Goal: Information Seeking & Learning: Check status

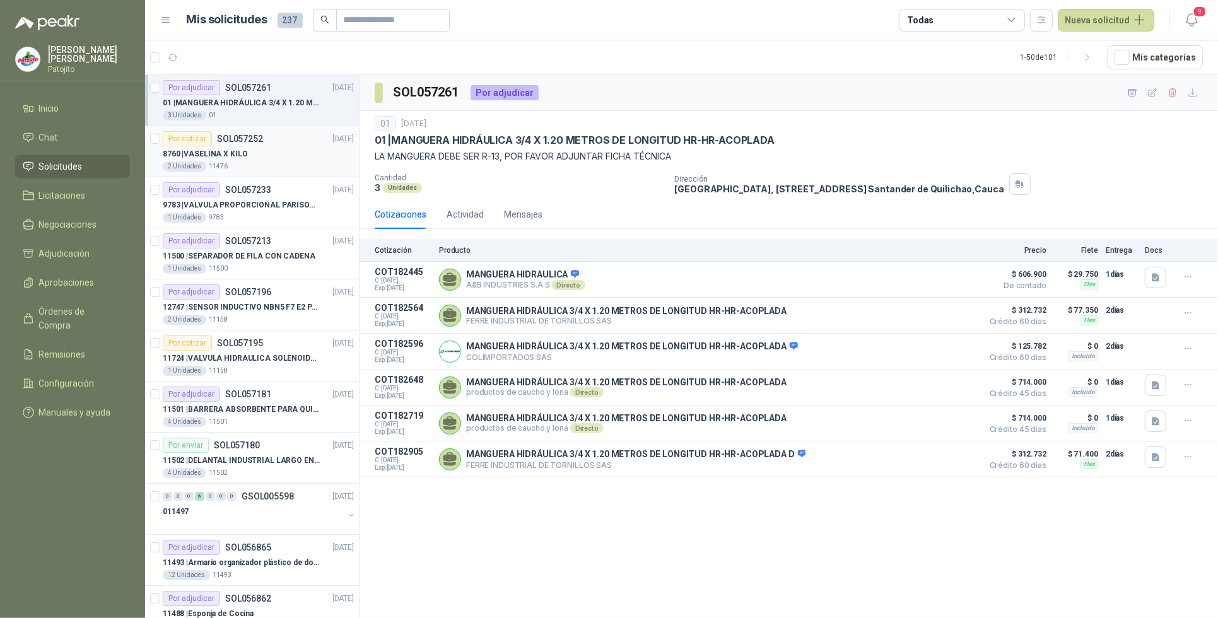
click at [293, 159] on div "8760 | VASELINA X KILO" at bounding box center [258, 153] width 191 height 15
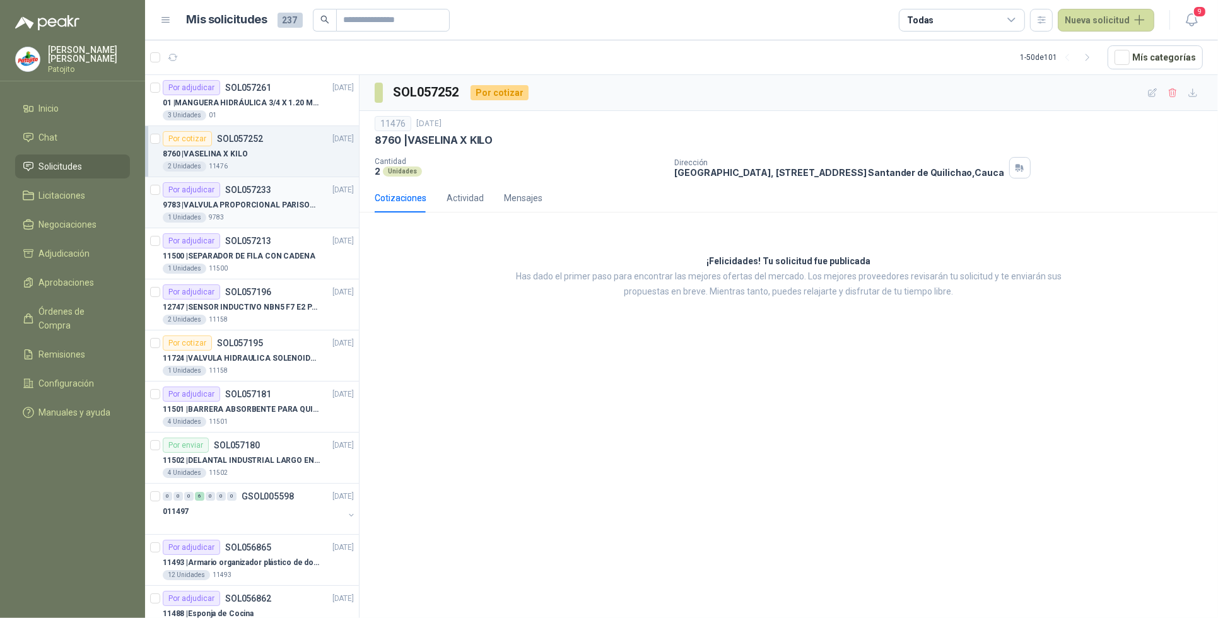
click at [276, 207] on p "9783 | VALVULA PROPORCIONAL PARISON 0811404612 / 4WRPEH6C4 [PERSON_NAME]" at bounding box center [241, 205] width 157 height 12
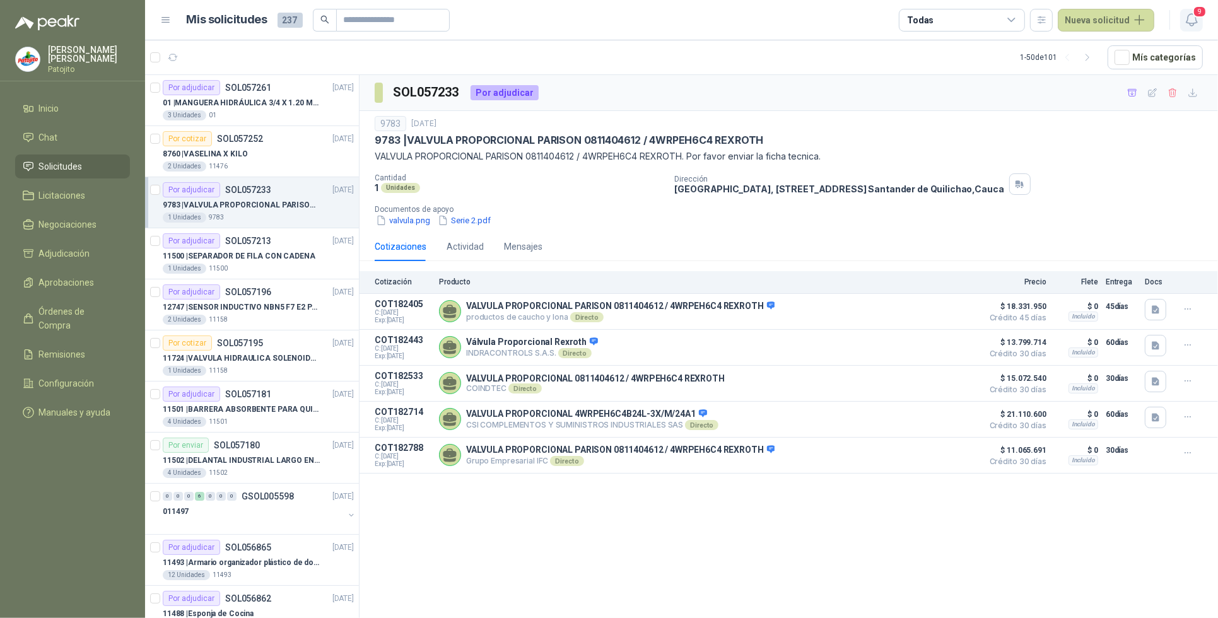
click at [1196, 24] on icon "button" at bounding box center [1192, 20] width 16 height 16
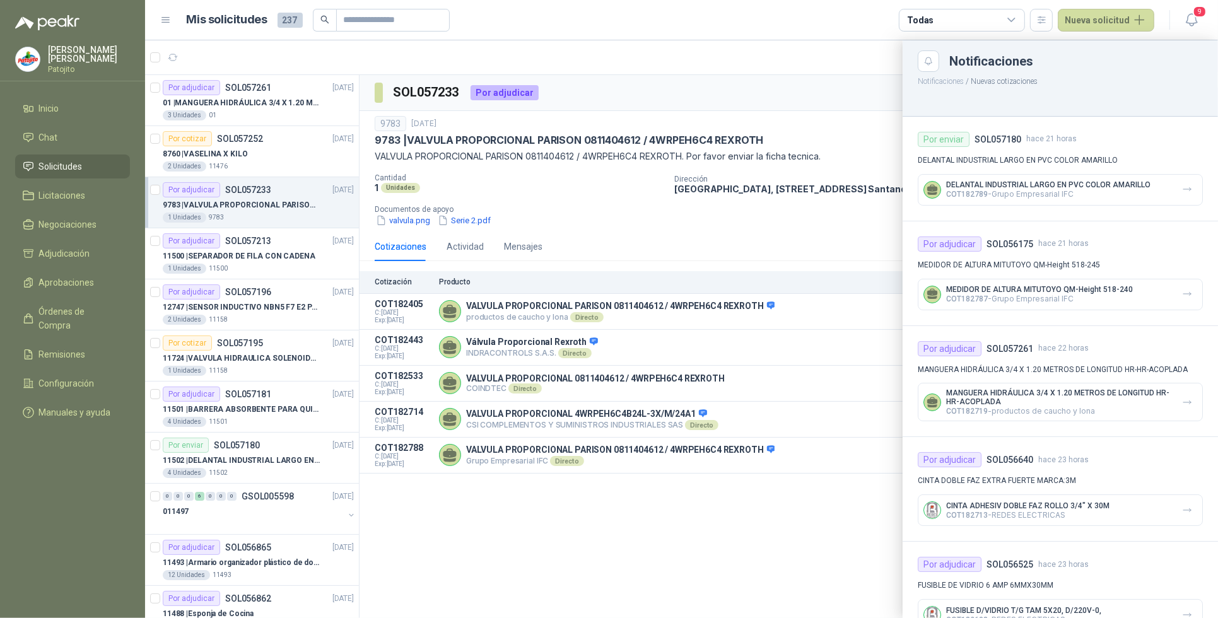
click at [1130, 402] on p "MANGUERA HIDRÁULICA 3/4 X 1.20 METROS DE LONGITUD HR-HR-ACOPLADA" at bounding box center [1059, 398] width 226 height 18
click at [1182, 404] on icon "button" at bounding box center [1187, 402] width 11 height 11
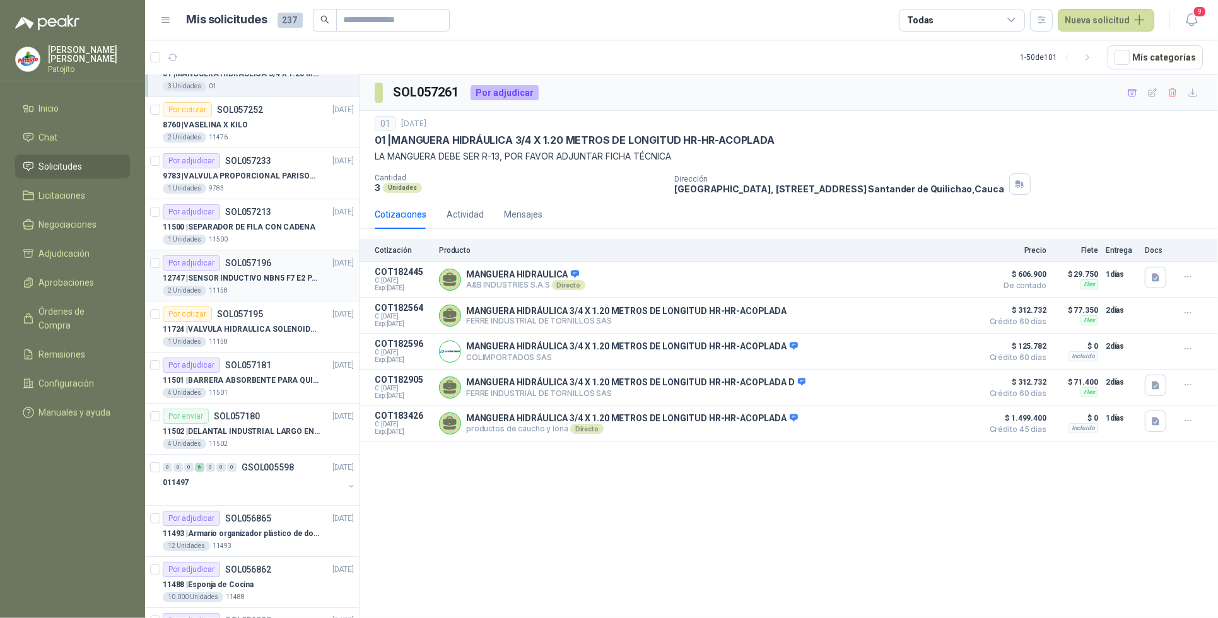
scroll to position [79, 0]
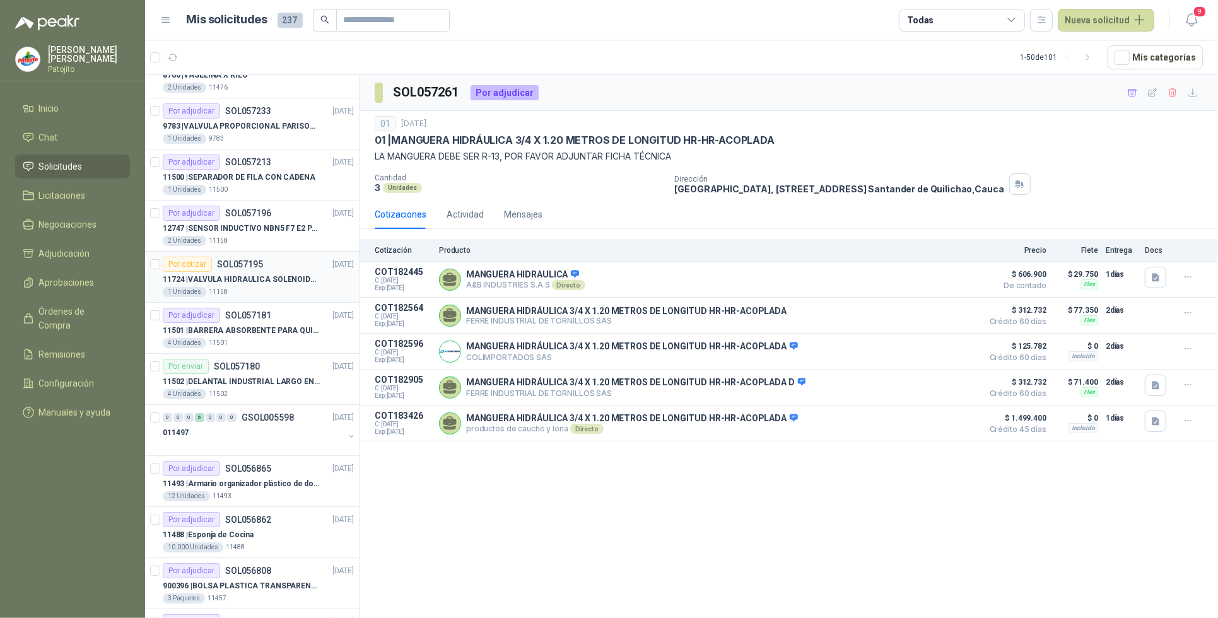
click at [276, 271] on div "Por cotizar SOL057195 [DATE]" at bounding box center [258, 264] width 191 height 15
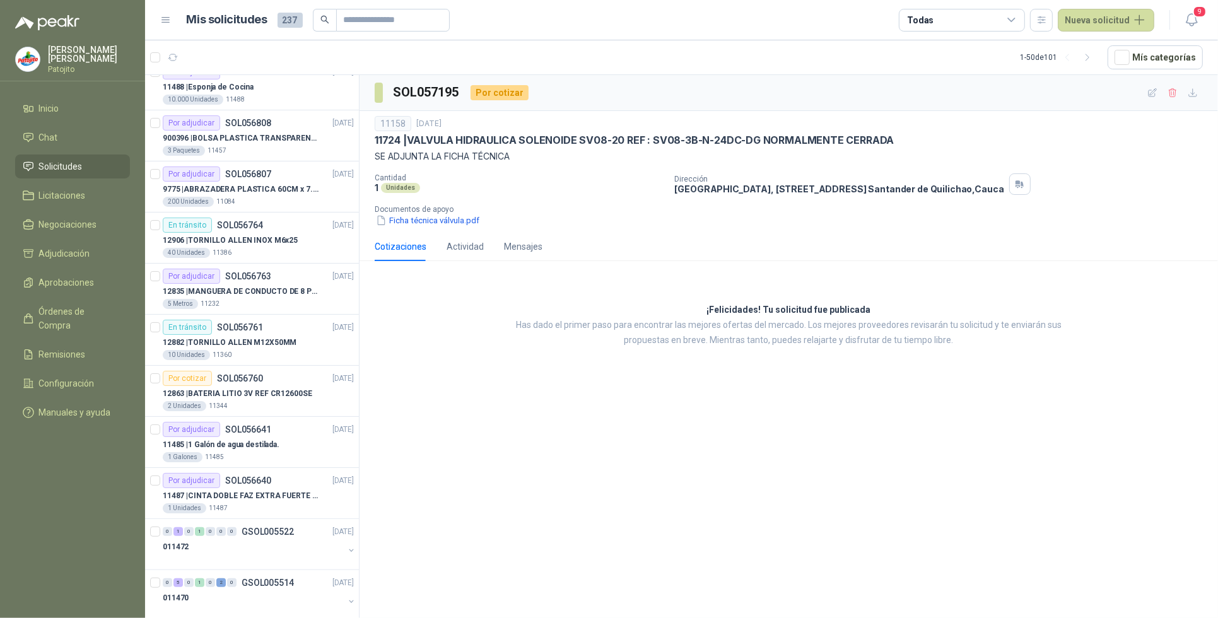
scroll to position [552, 0]
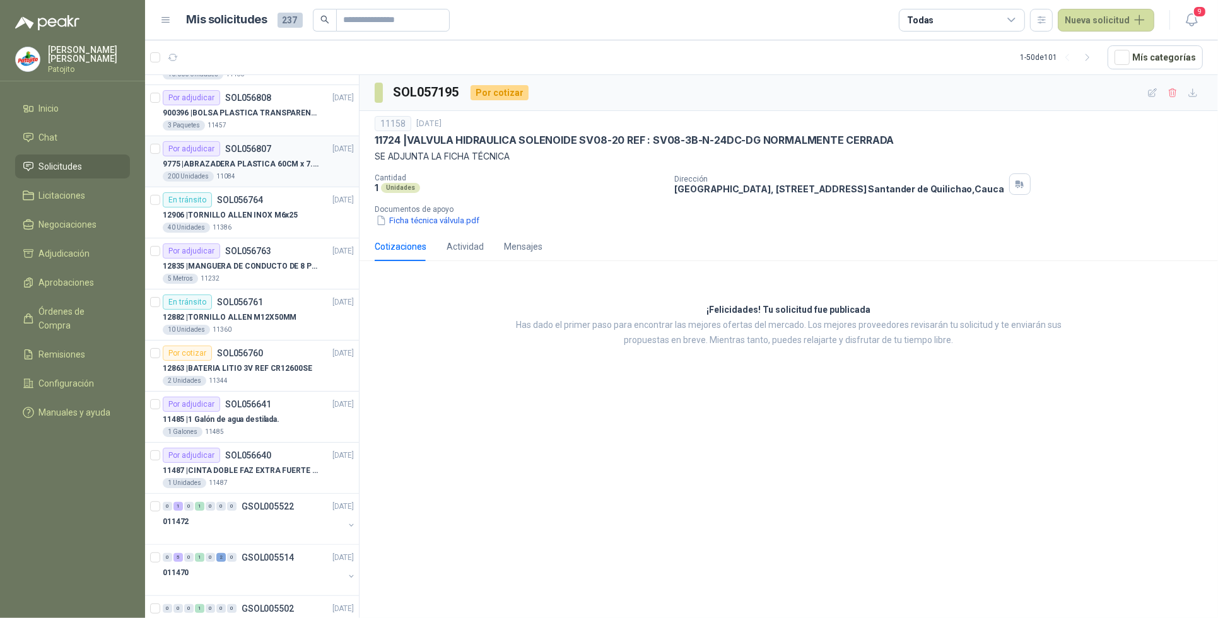
click at [284, 174] on div "200 Unidades 11084" at bounding box center [258, 177] width 191 height 10
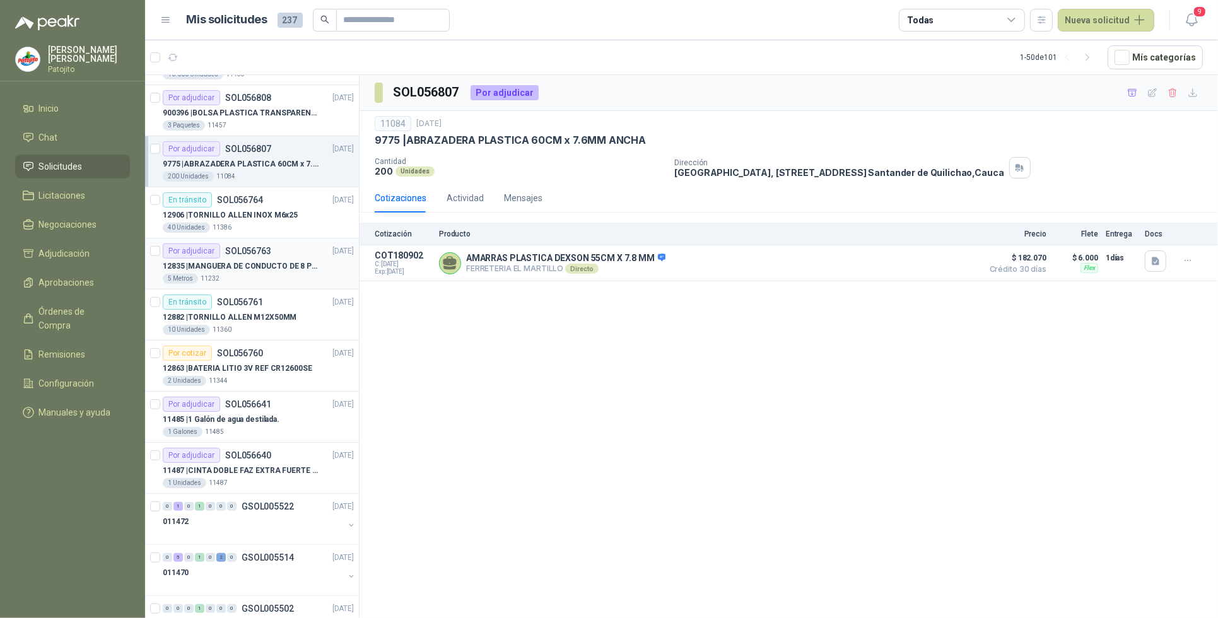
click at [267, 262] on p "12835 | MANGUERA DE CONDUCTO DE 8 PULGADAS DE ALAMBRE [PERSON_NAME] PU" at bounding box center [241, 267] width 157 height 12
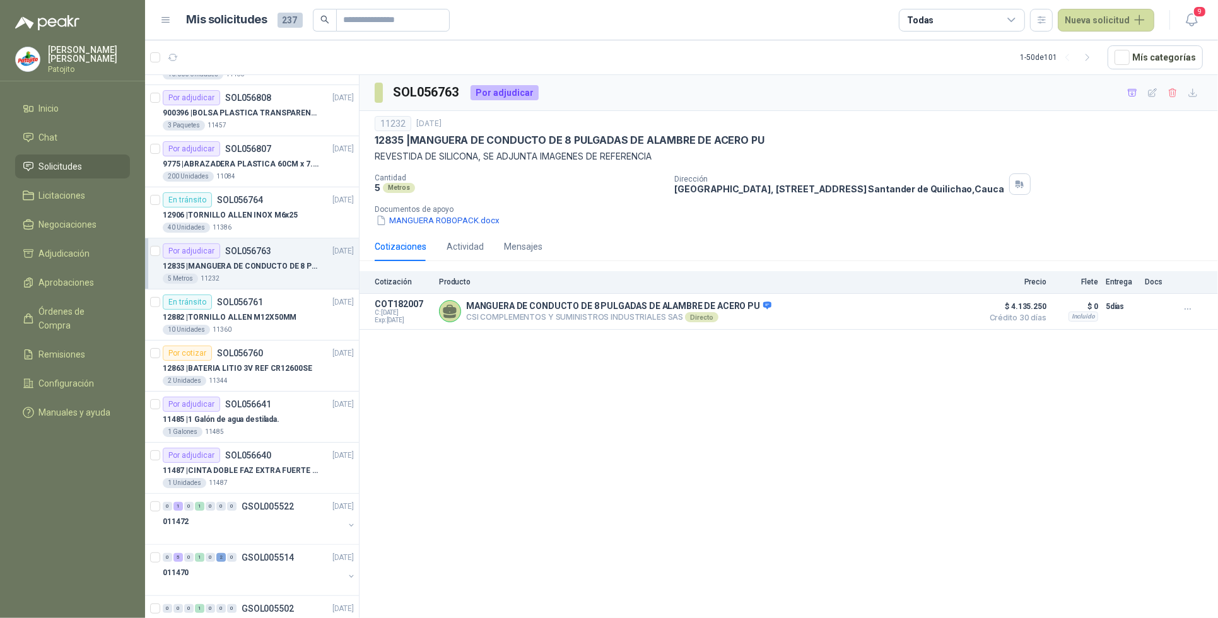
click at [289, 266] on p "12835 | MANGUERA DE CONDUCTO DE 8 PULGADAS DE ALAMBRE [PERSON_NAME] PU" at bounding box center [241, 267] width 157 height 12
click at [68, 132] on li "Chat" at bounding box center [73, 138] width 100 height 14
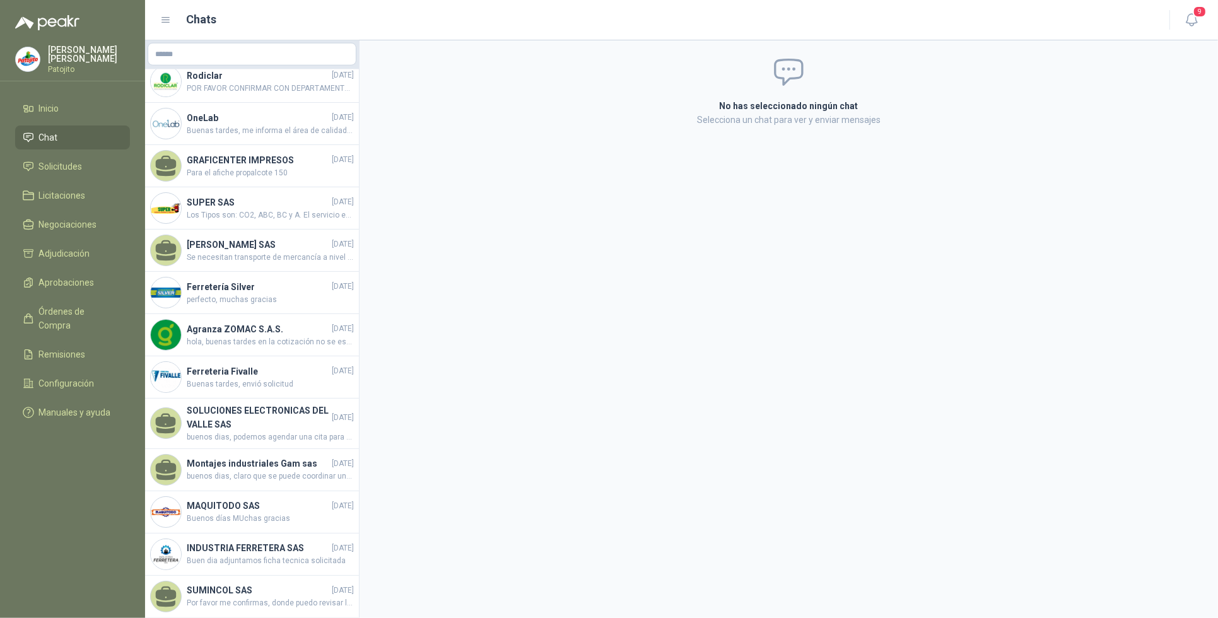
scroll to position [1509, 0]
click at [274, 294] on span "perfecto, muchas gracias" at bounding box center [270, 300] width 167 height 12
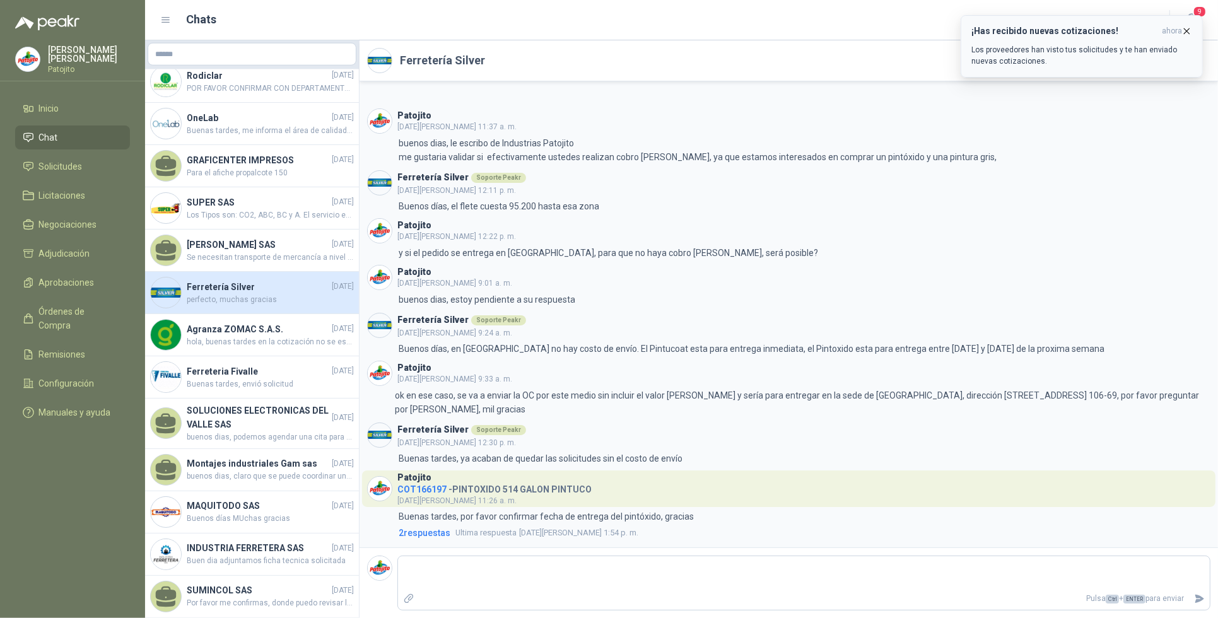
click at [1044, 54] on p "Los proveedores han visto tus solicitudes y te han enviado nuevas cotizaciones." at bounding box center [1082, 55] width 221 height 23
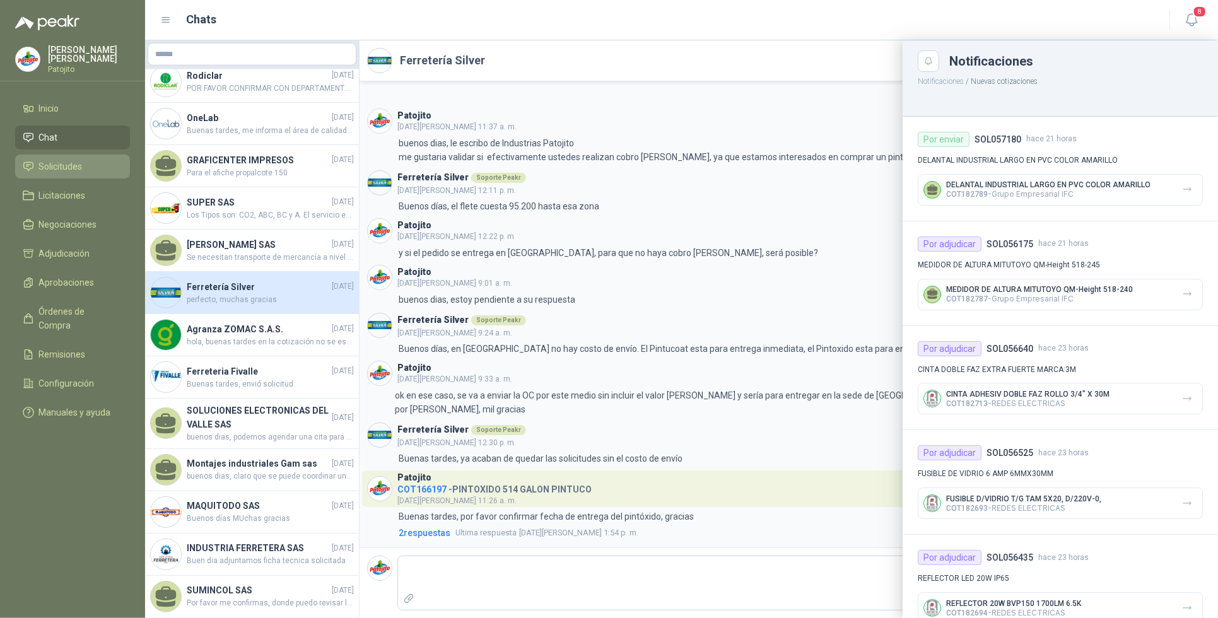
click at [103, 166] on li "Solicitudes" at bounding box center [73, 167] width 100 height 14
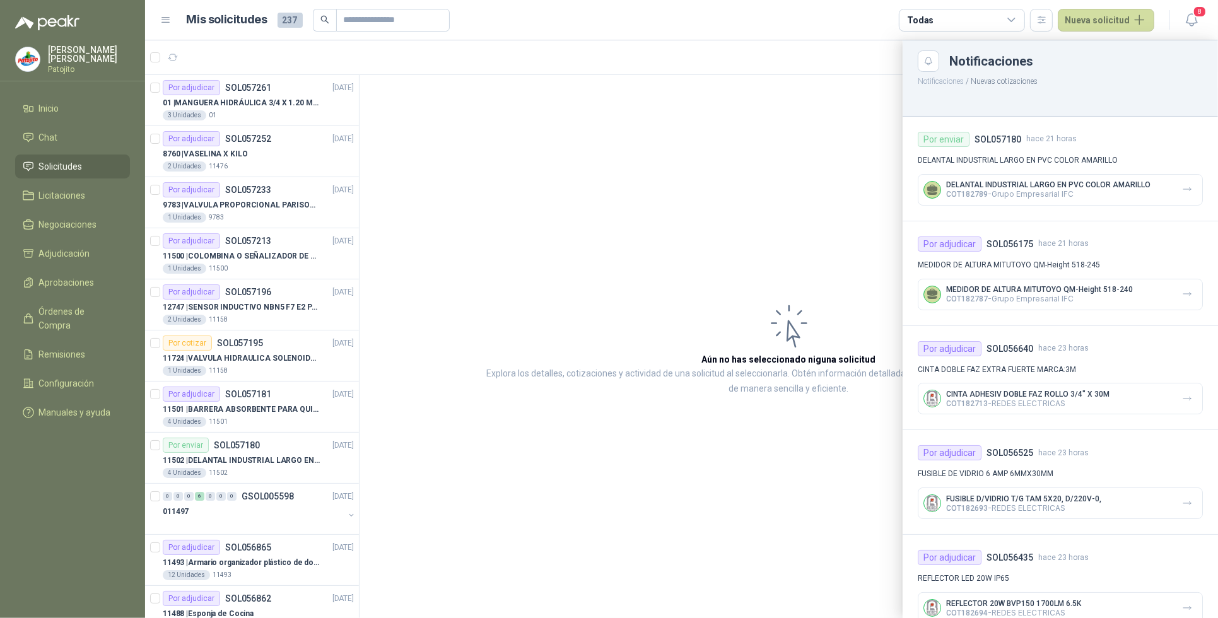
click at [256, 147] on div at bounding box center [681, 329] width 1073 height 578
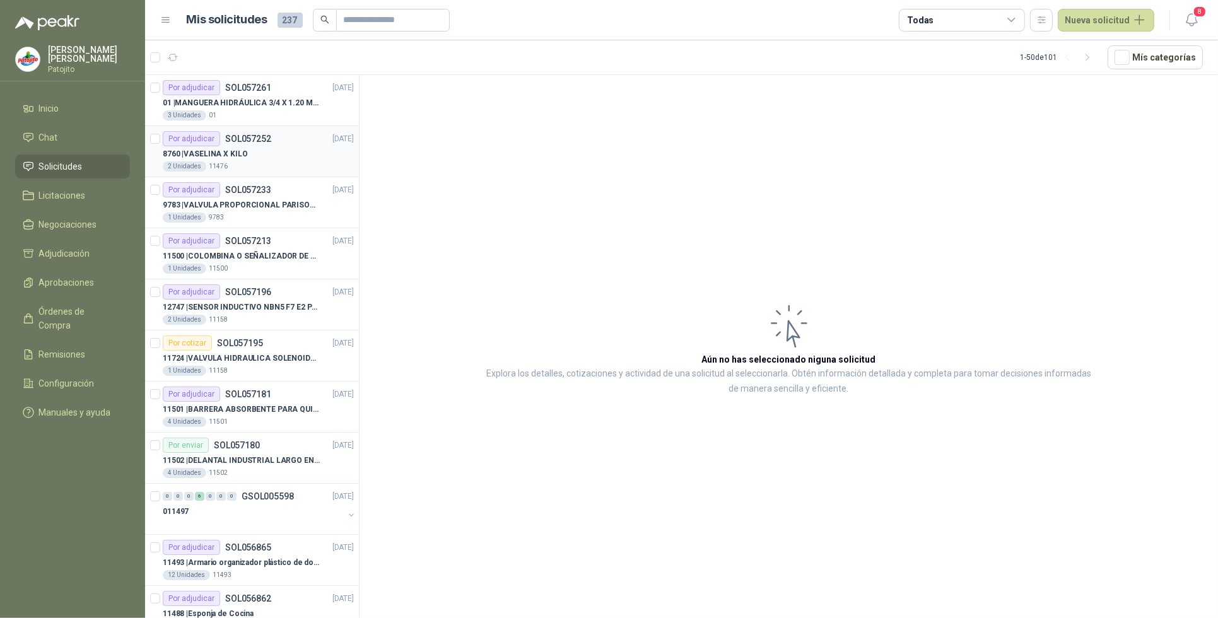
click at [256, 142] on p "SOL057252" at bounding box center [248, 138] width 46 height 9
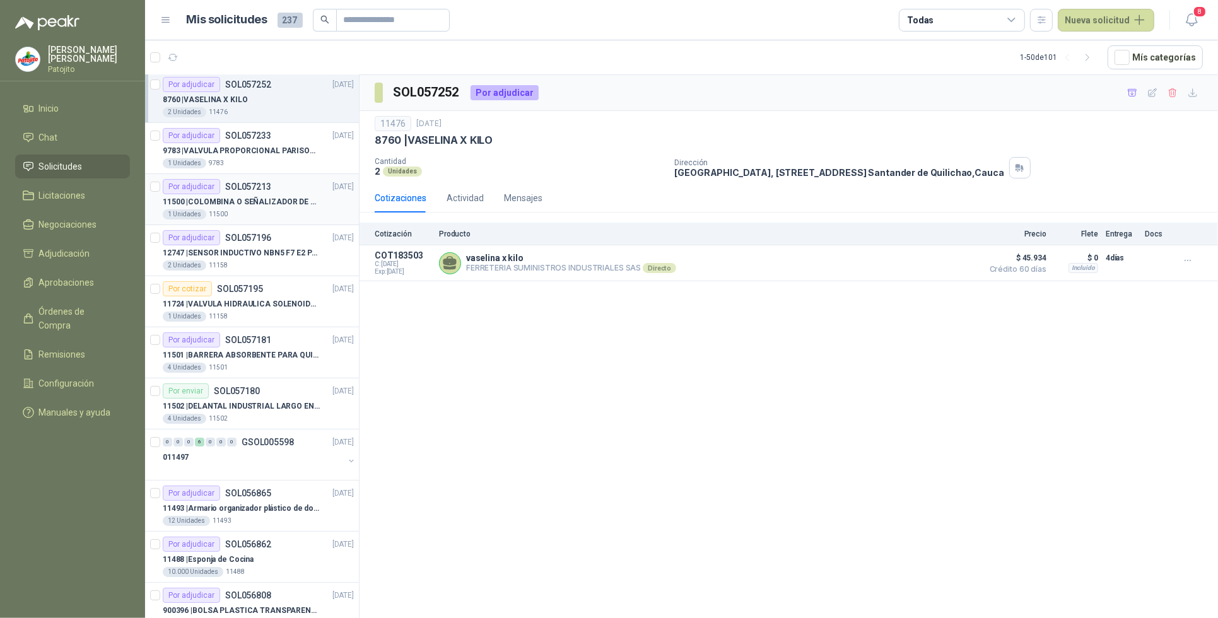
scroll to position [79, 0]
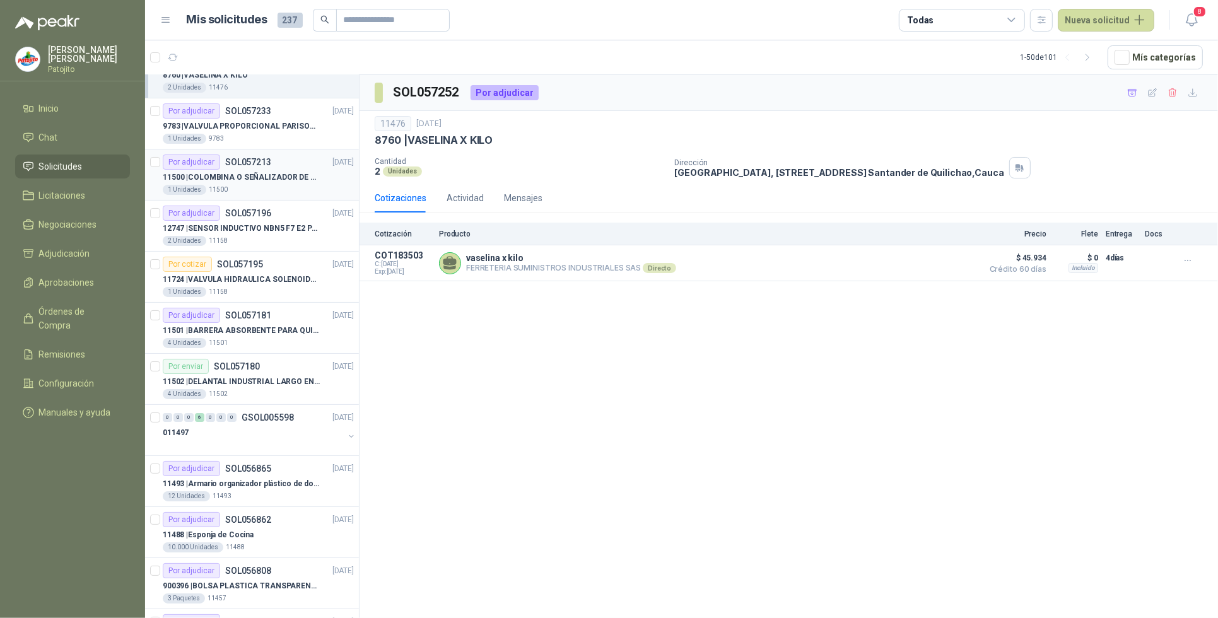
click at [306, 188] on div "1 Unidades 11500" at bounding box center [258, 190] width 191 height 10
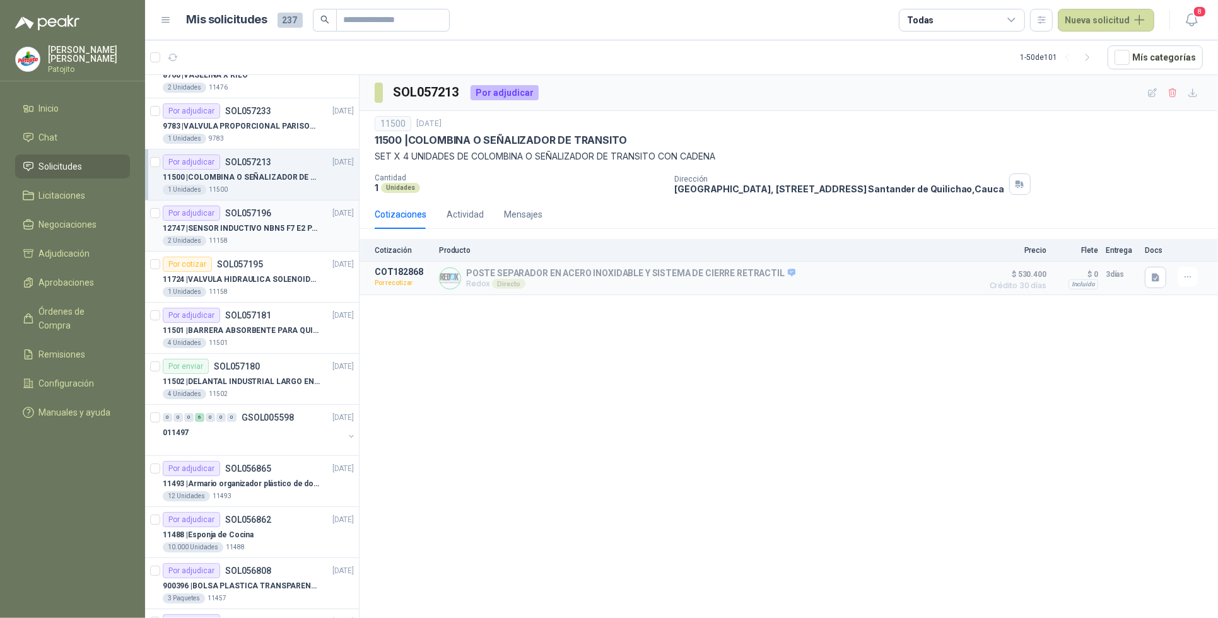
click at [262, 232] on p "12747 | SENSOR INDUCTIVO NBN5 F7 E2 [PERSON_NAME] II" at bounding box center [241, 229] width 157 height 12
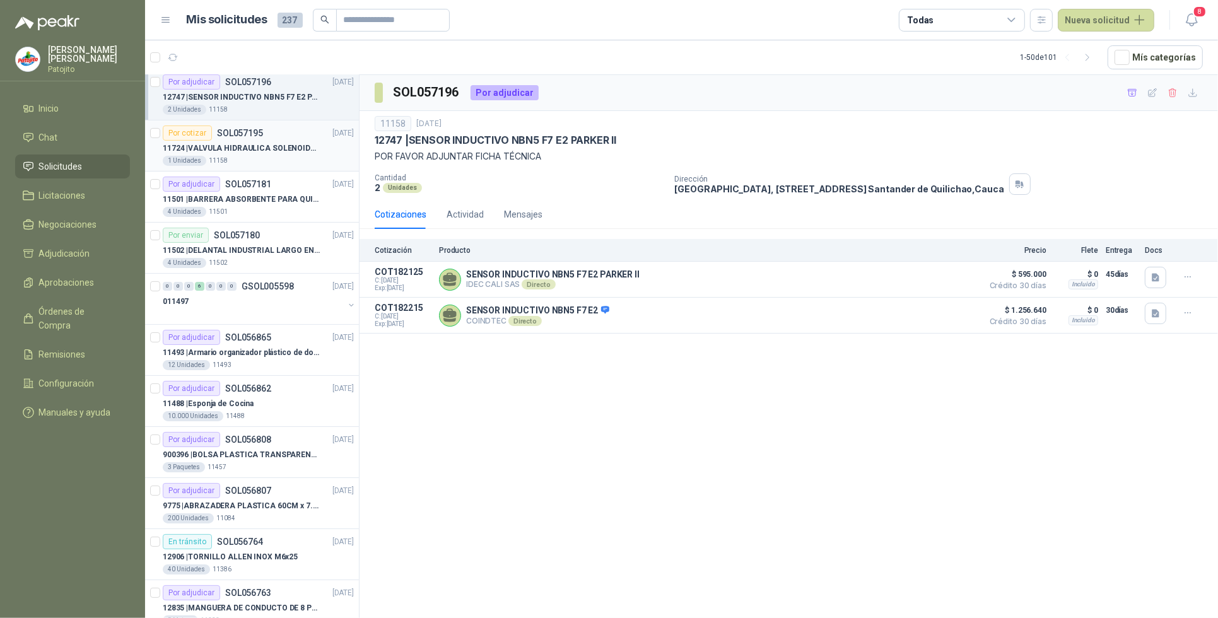
scroll to position [237, 0]
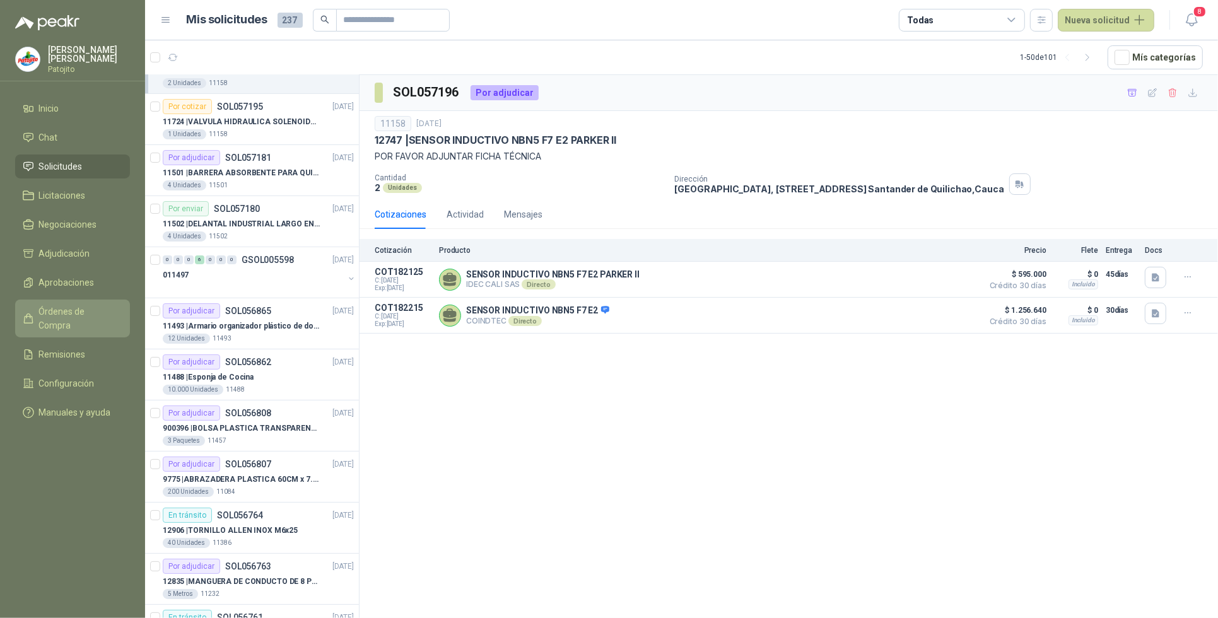
click at [112, 308] on span "Órdenes de Compra" at bounding box center [78, 319] width 79 height 28
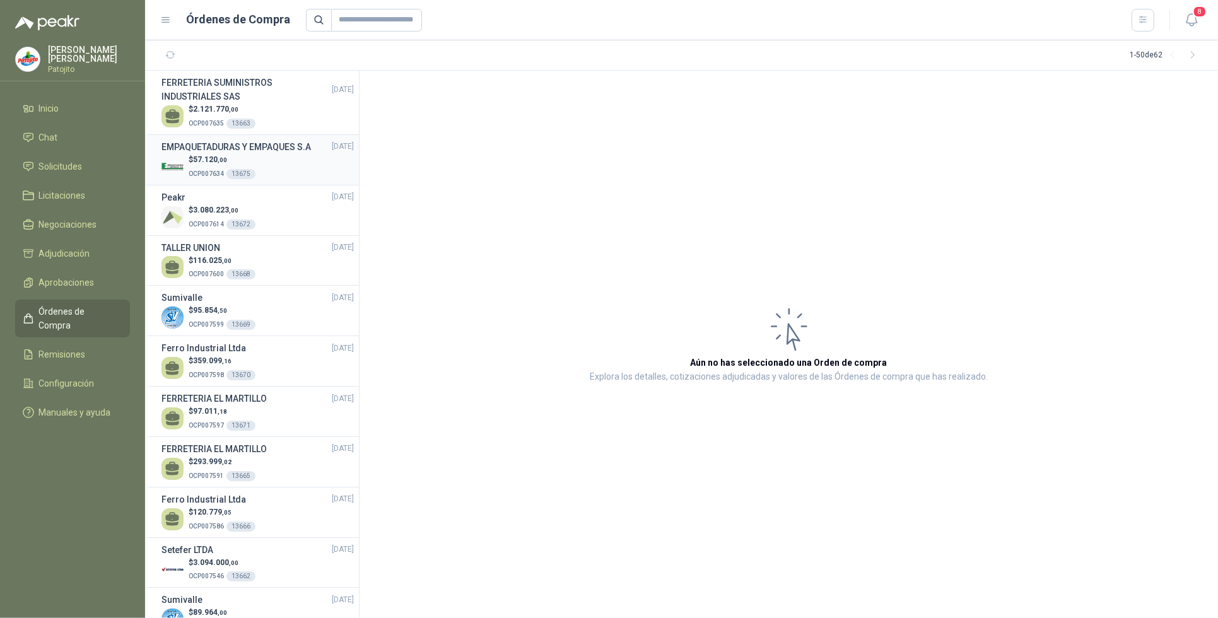
click at [251, 144] on h3 "EMPAQUETADURAS Y EMPAQUES S.A" at bounding box center [237, 147] width 150 height 14
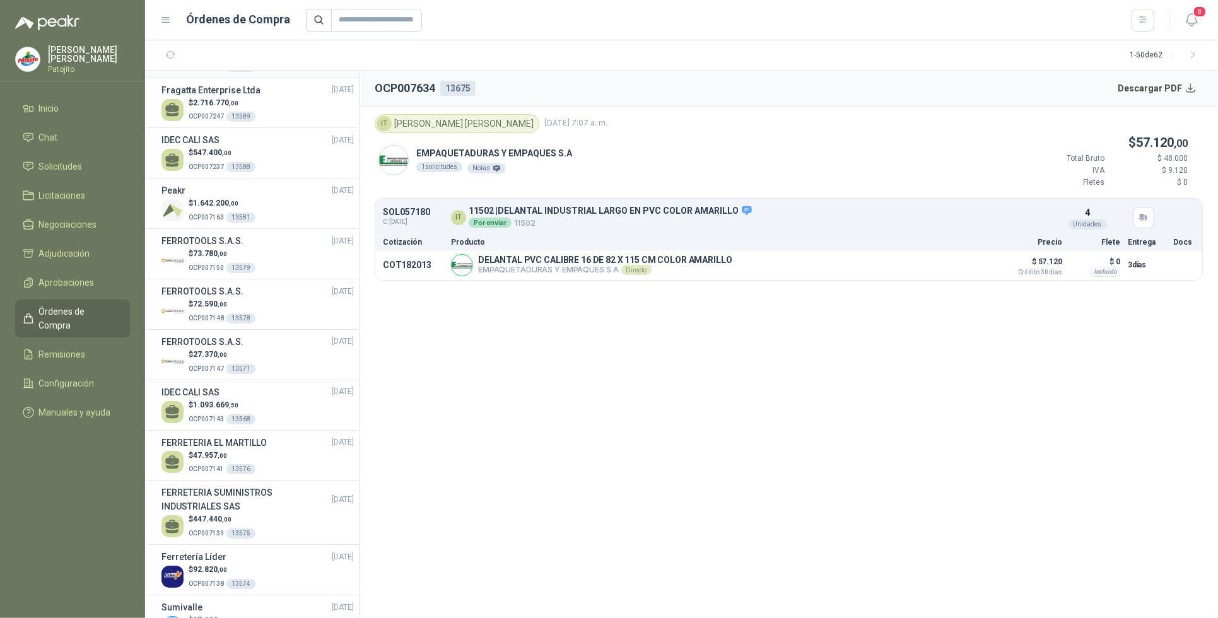
scroll to position [1275, 0]
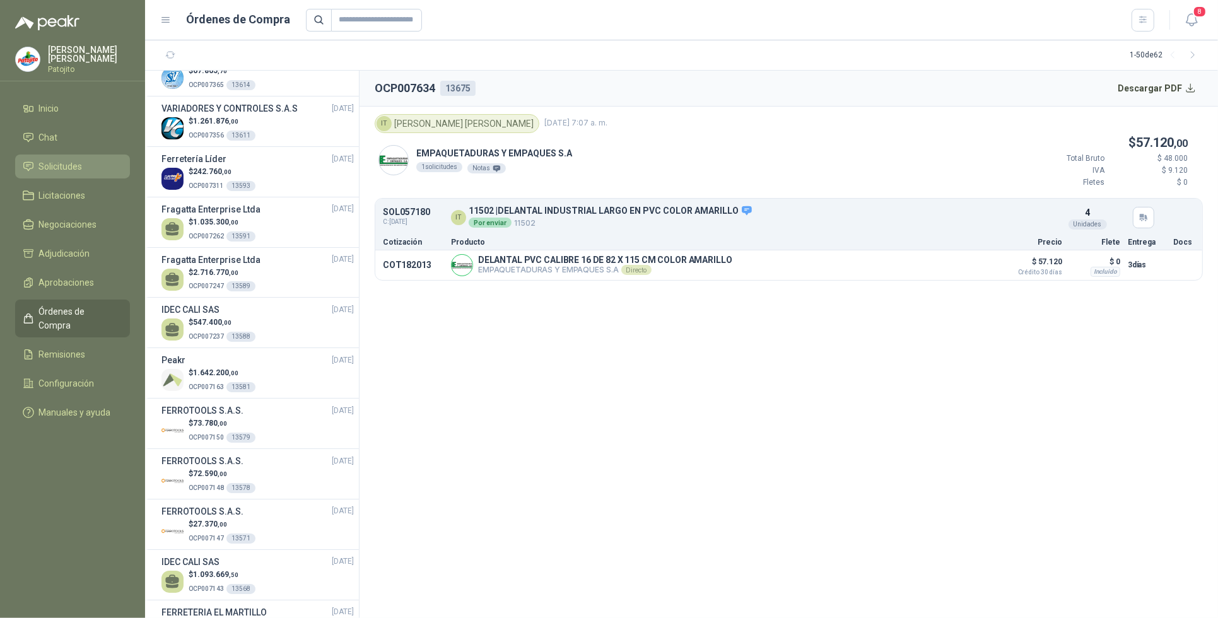
click at [89, 163] on li "Solicitudes" at bounding box center [73, 167] width 100 height 14
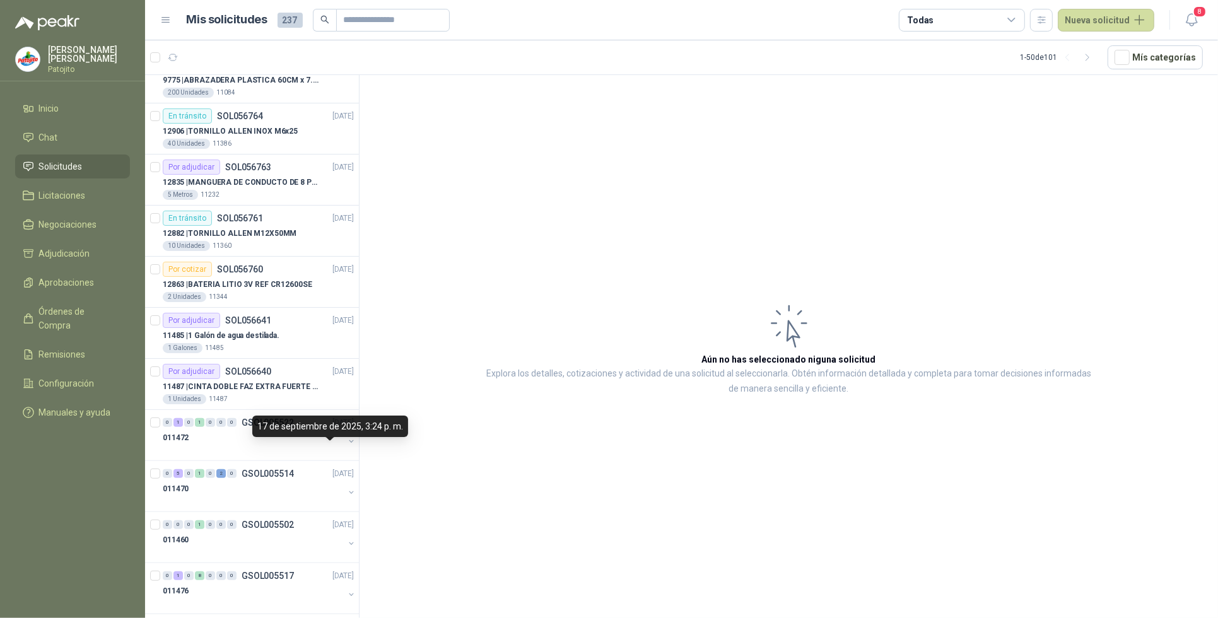
scroll to position [631, 0]
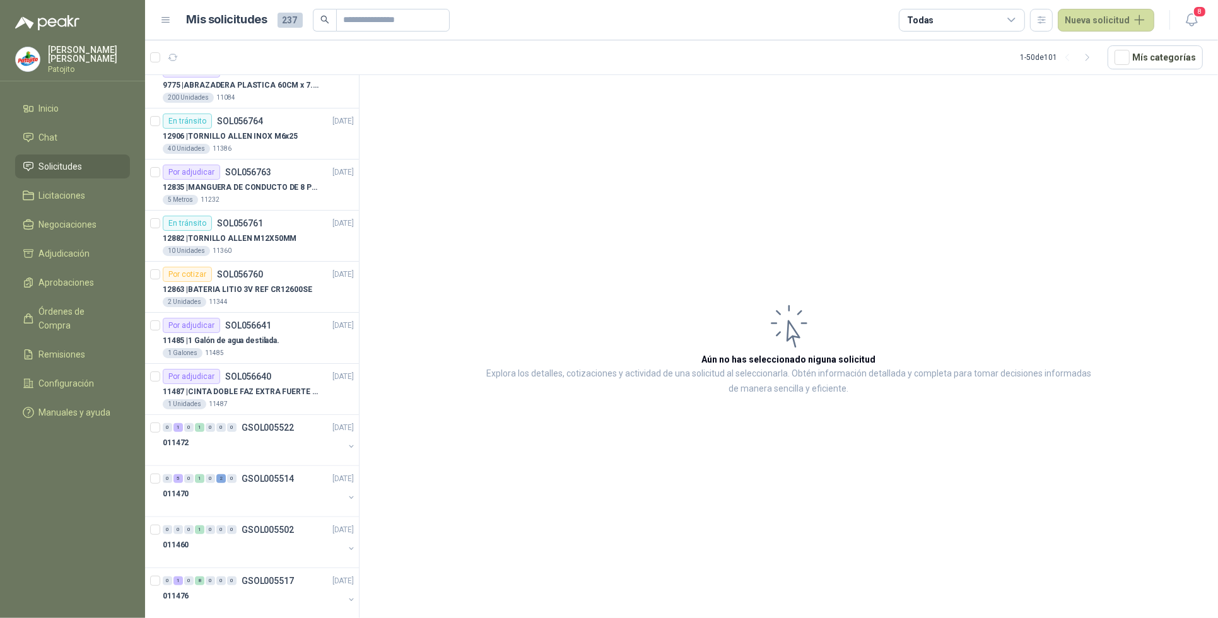
click at [1018, 18] on icon at bounding box center [1011, 20] width 11 height 11
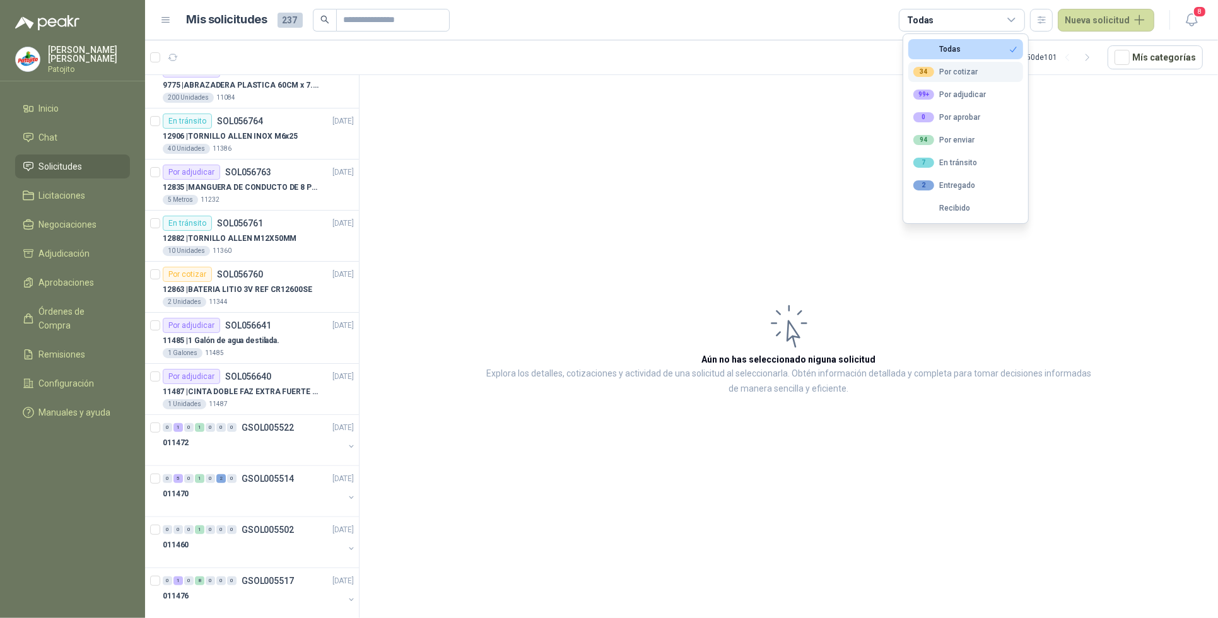
click at [988, 66] on button "34 Por cotizar" at bounding box center [965, 72] width 115 height 20
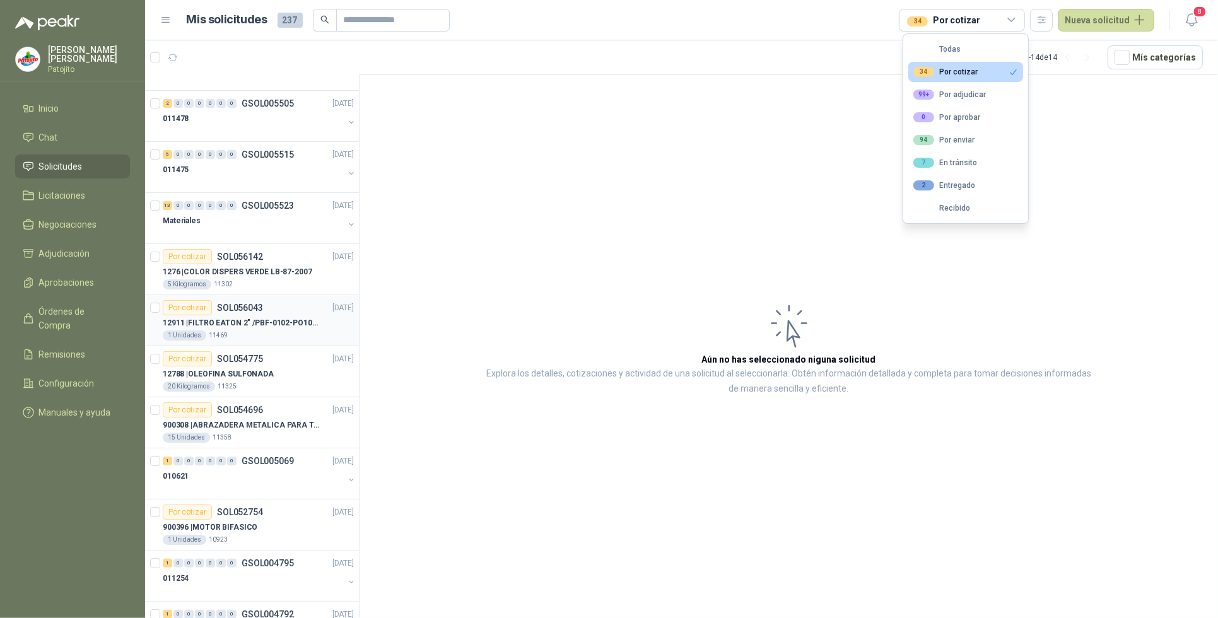
scroll to position [158, 0]
